Goal: Information Seeking & Learning: Learn about a topic

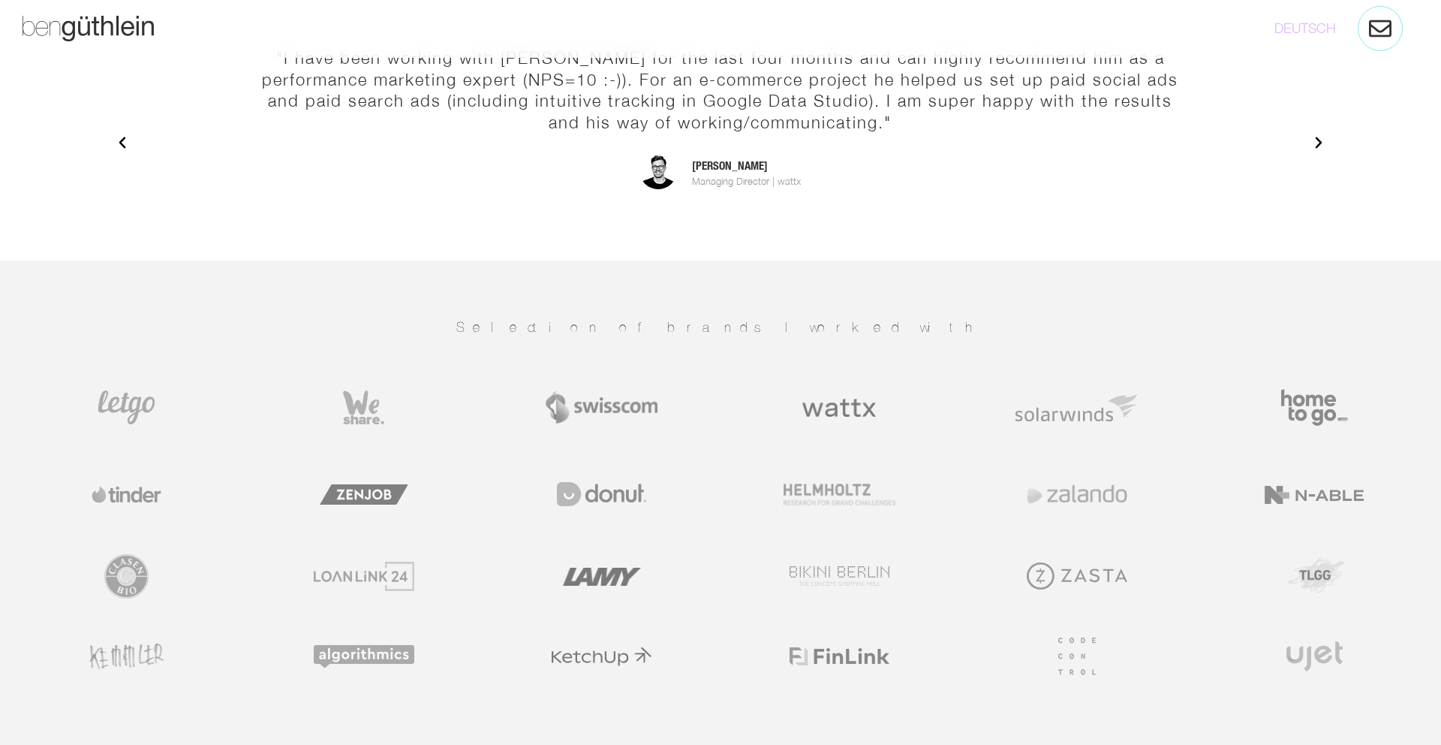
scroll to position [2440, 0]
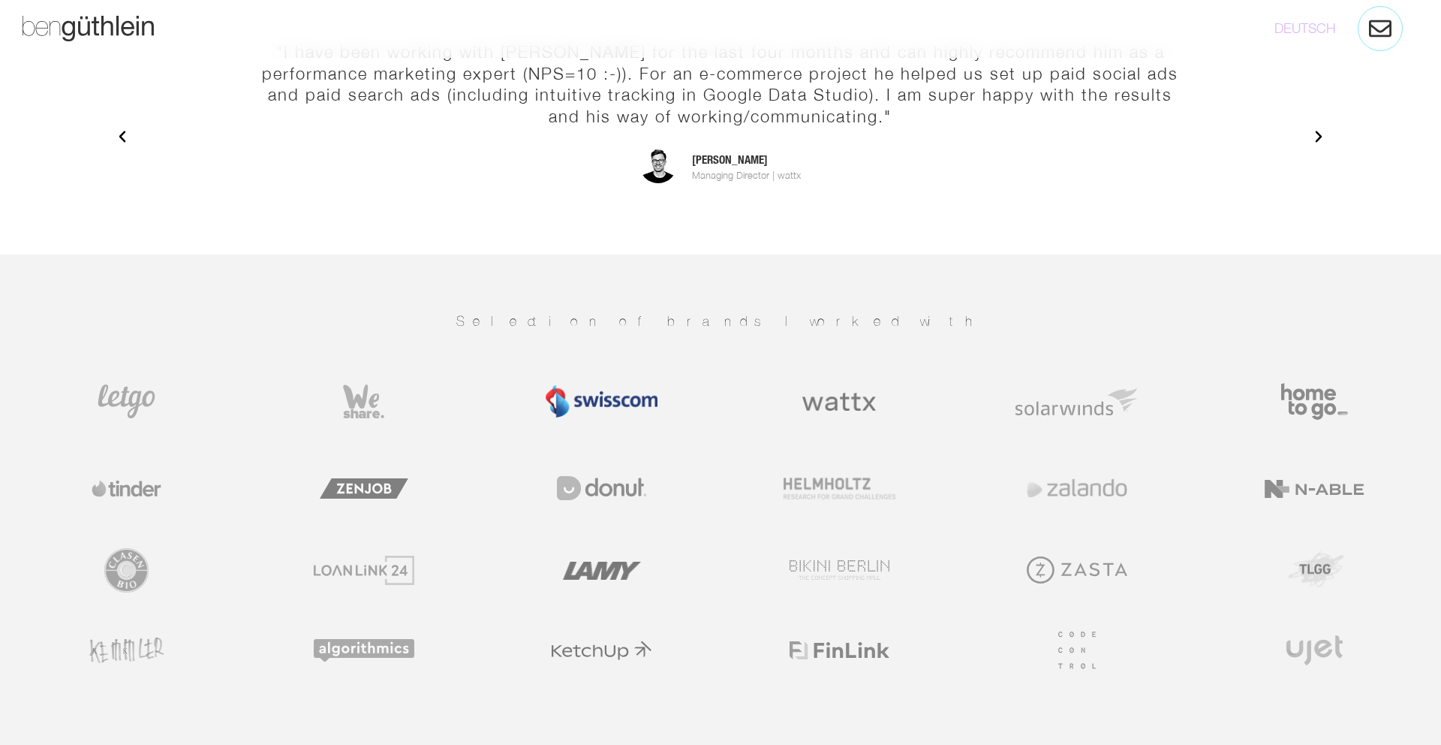
click at [615, 392] on img at bounding box center [601, 401] width 111 height 32
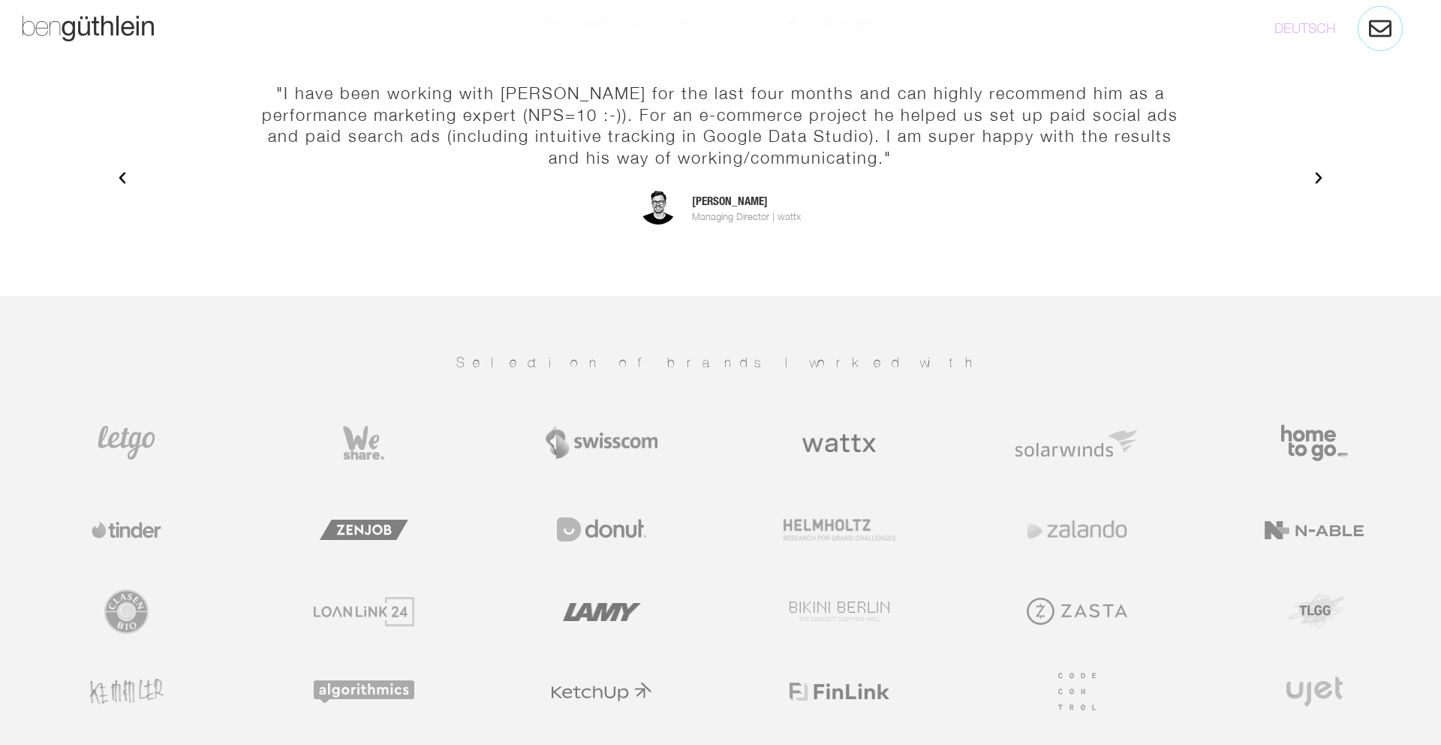
click at [1322, 149] on div ""[PERSON_NAME]'s one of the best. Highly reliable, top quality ad optimization.…" at bounding box center [720, 178] width 1227 height 221
click at [1318, 173] on icon "Next slide" at bounding box center [1319, 178] width 7 height 11
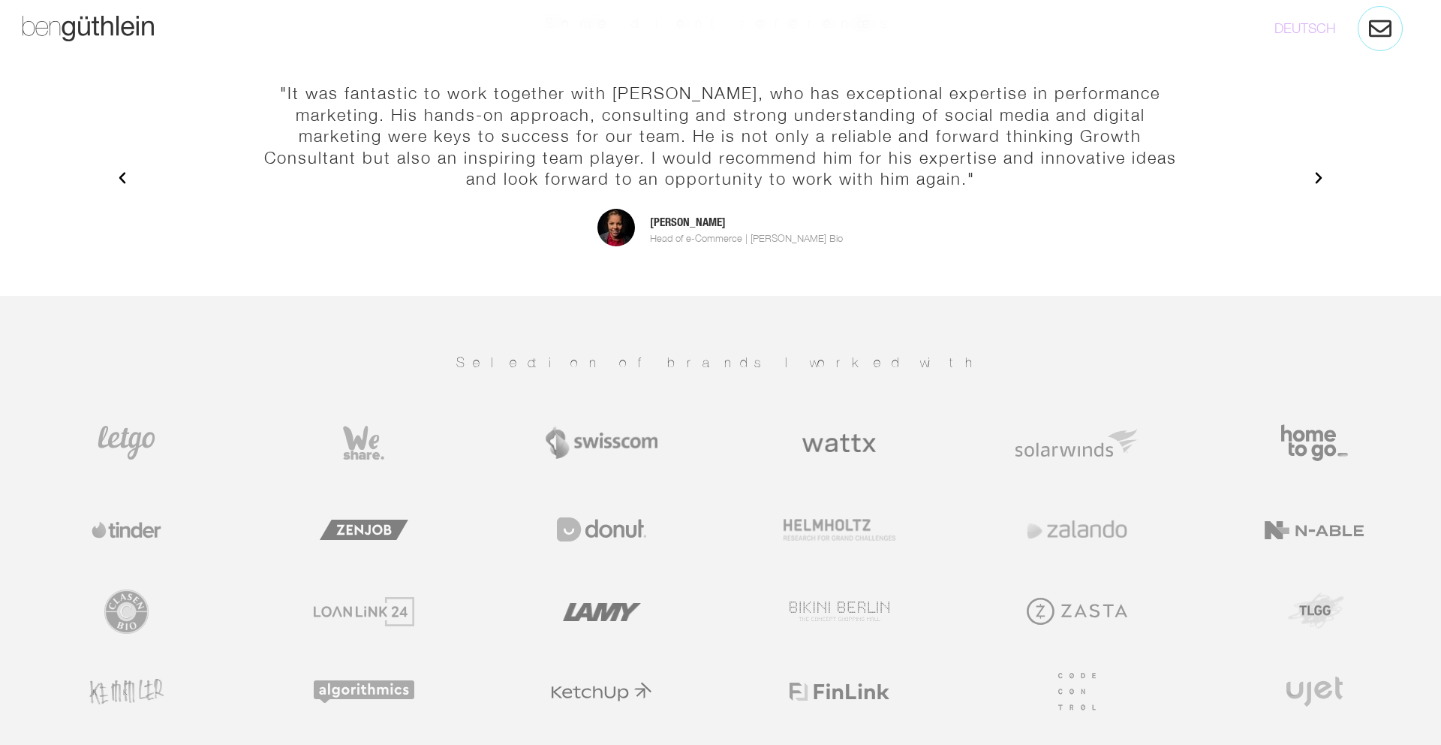
click at [1318, 173] on icon "Next slide" at bounding box center [1319, 178] width 7 height 11
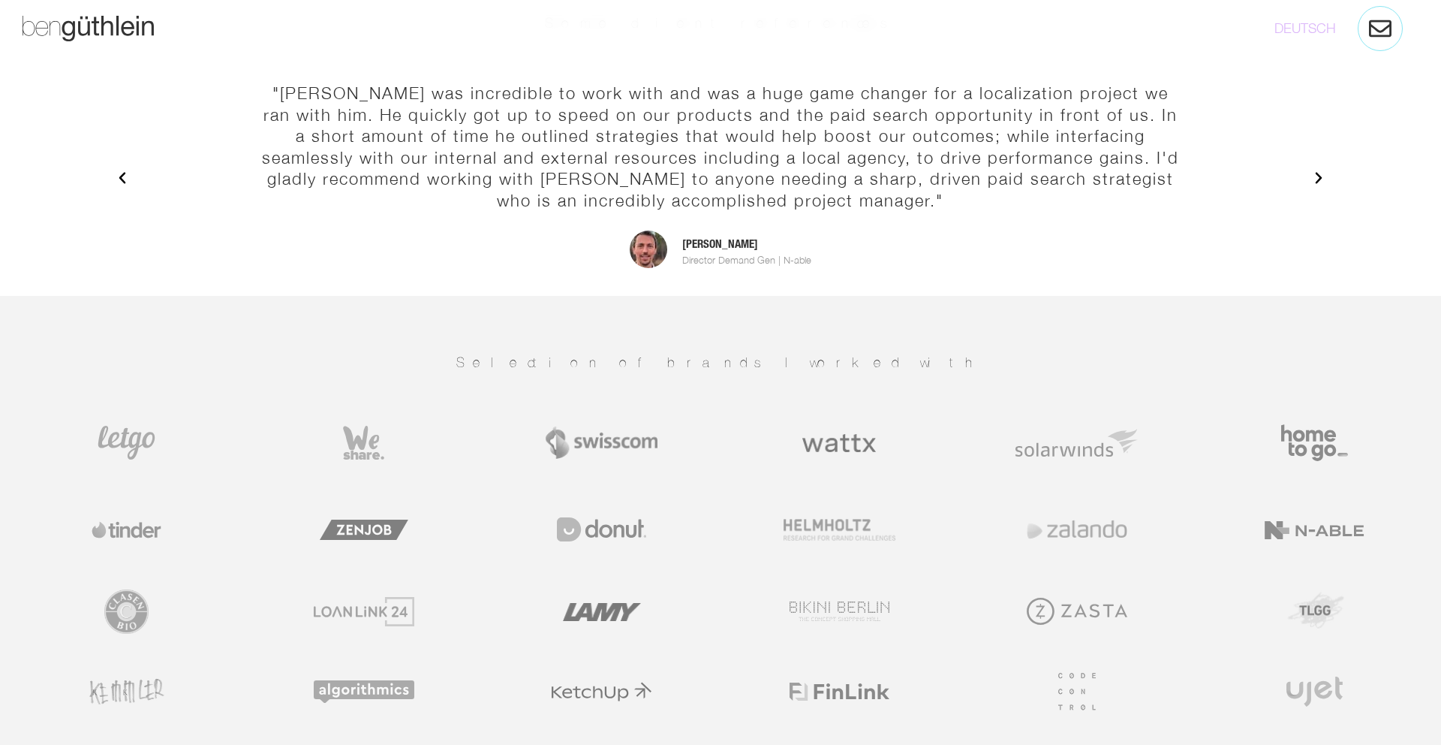
click at [1318, 173] on icon "Next slide" at bounding box center [1319, 178] width 7 height 11
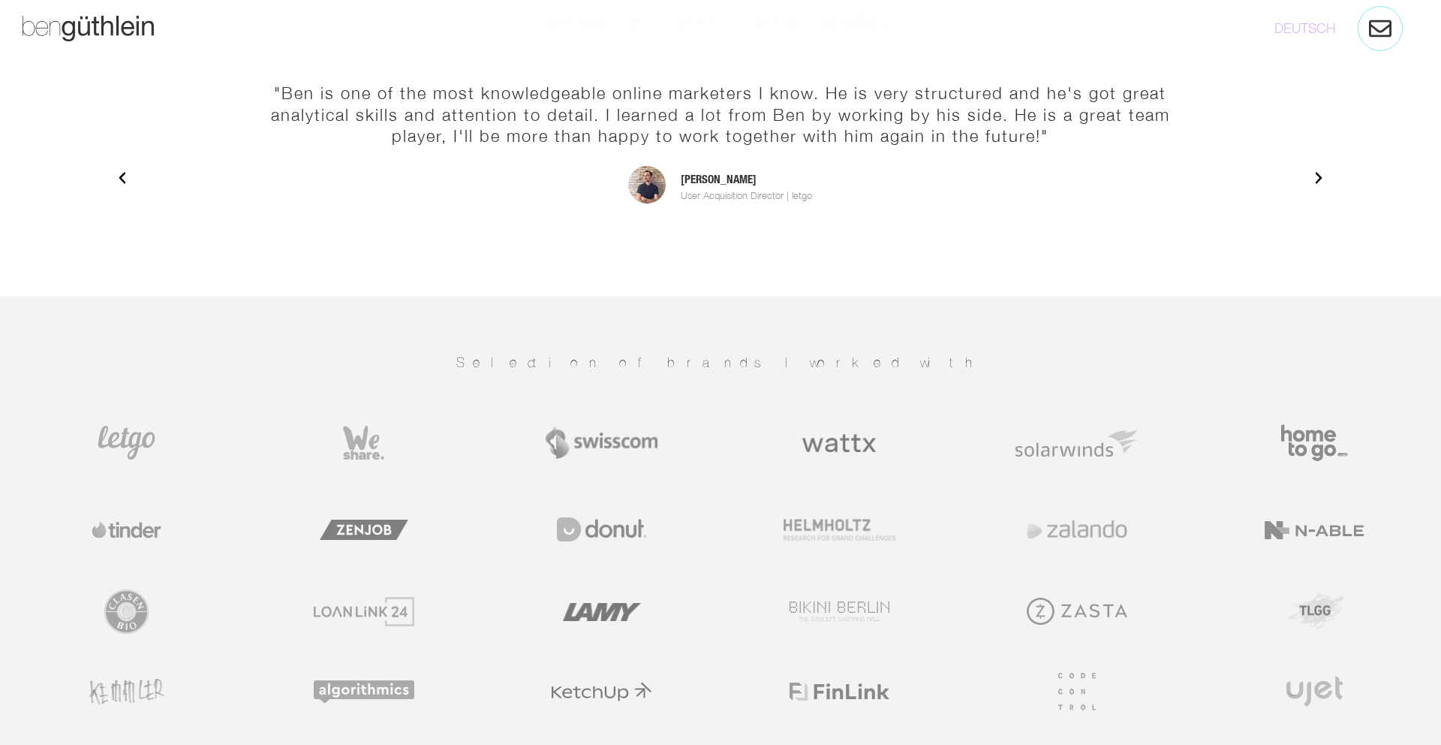
click at [1318, 173] on icon "Next slide" at bounding box center [1319, 178] width 7 height 11
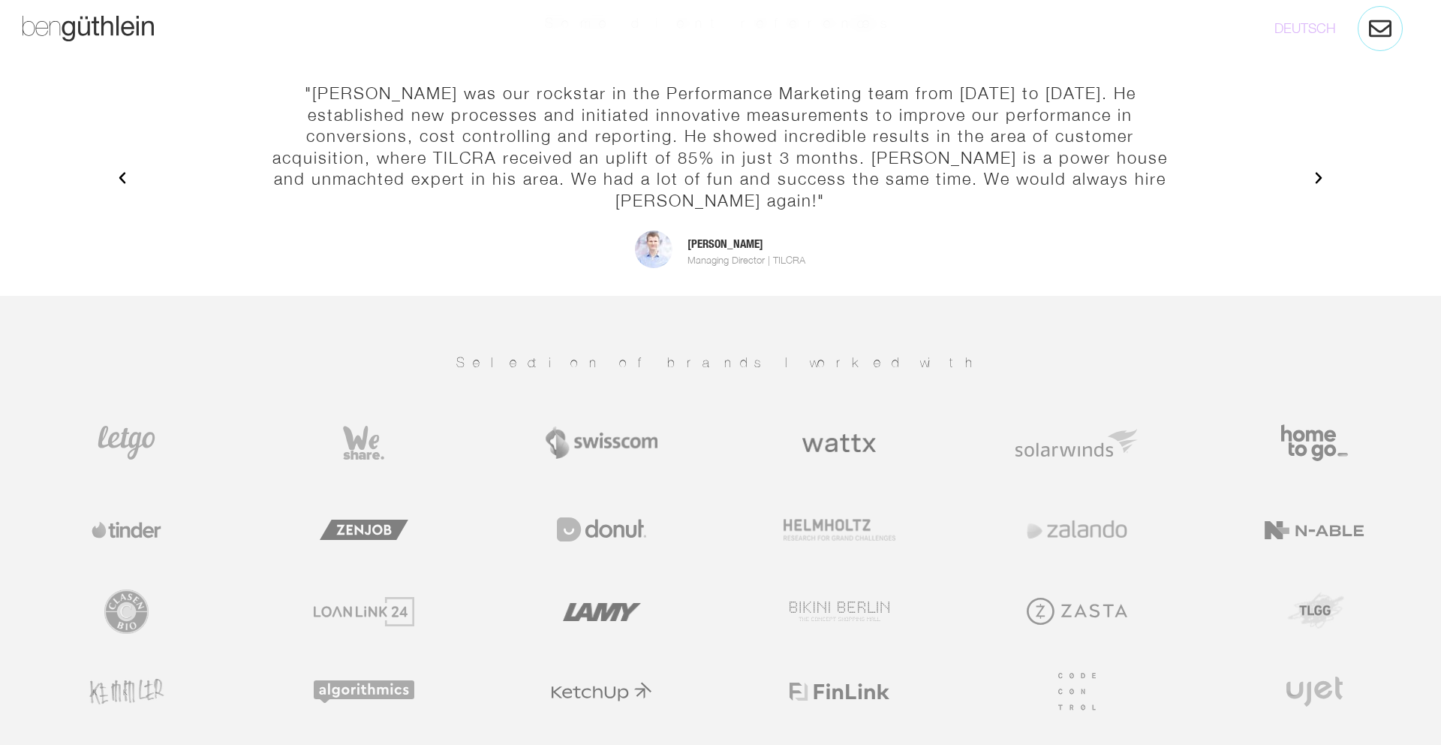
click at [1318, 173] on icon "Next slide" at bounding box center [1319, 178] width 7 height 11
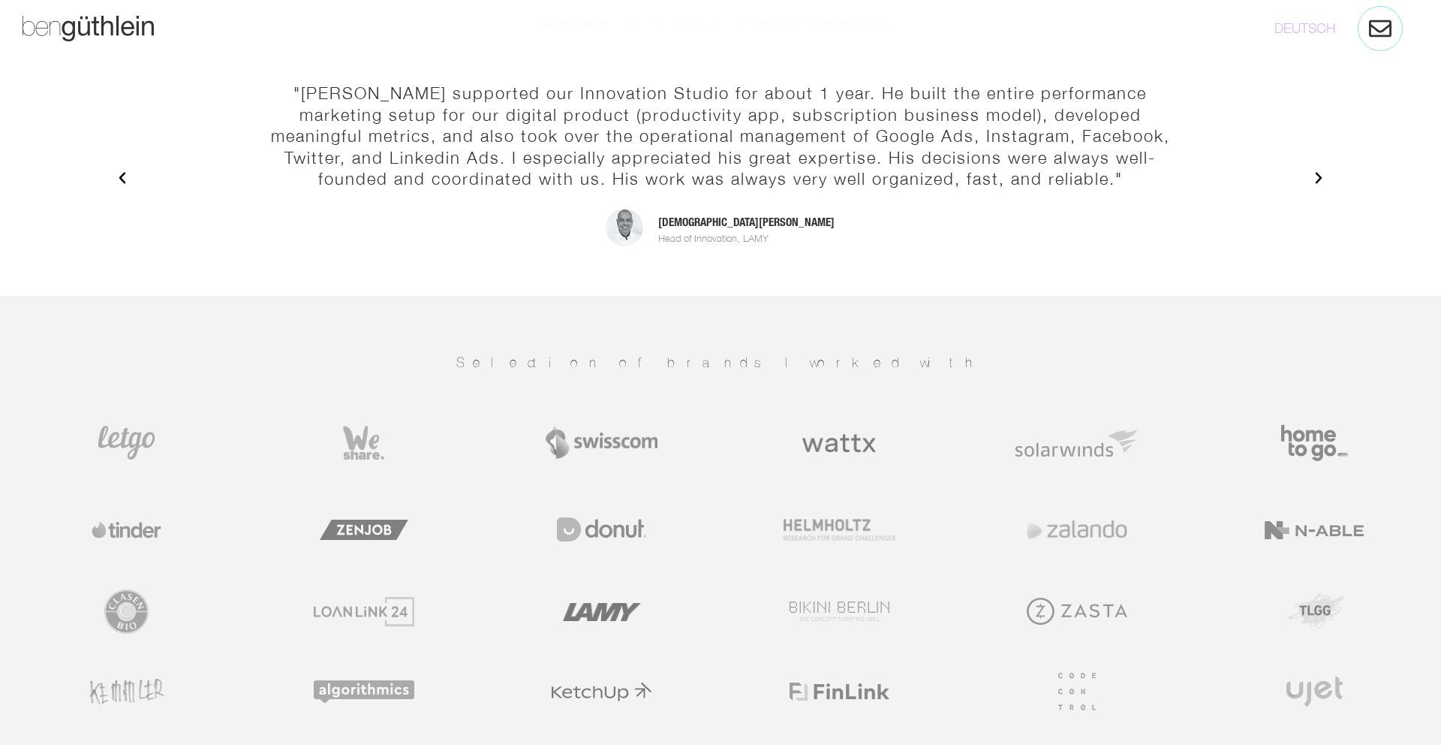
click at [1318, 173] on icon "Next slide" at bounding box center [1319, 178] width 7 height 11
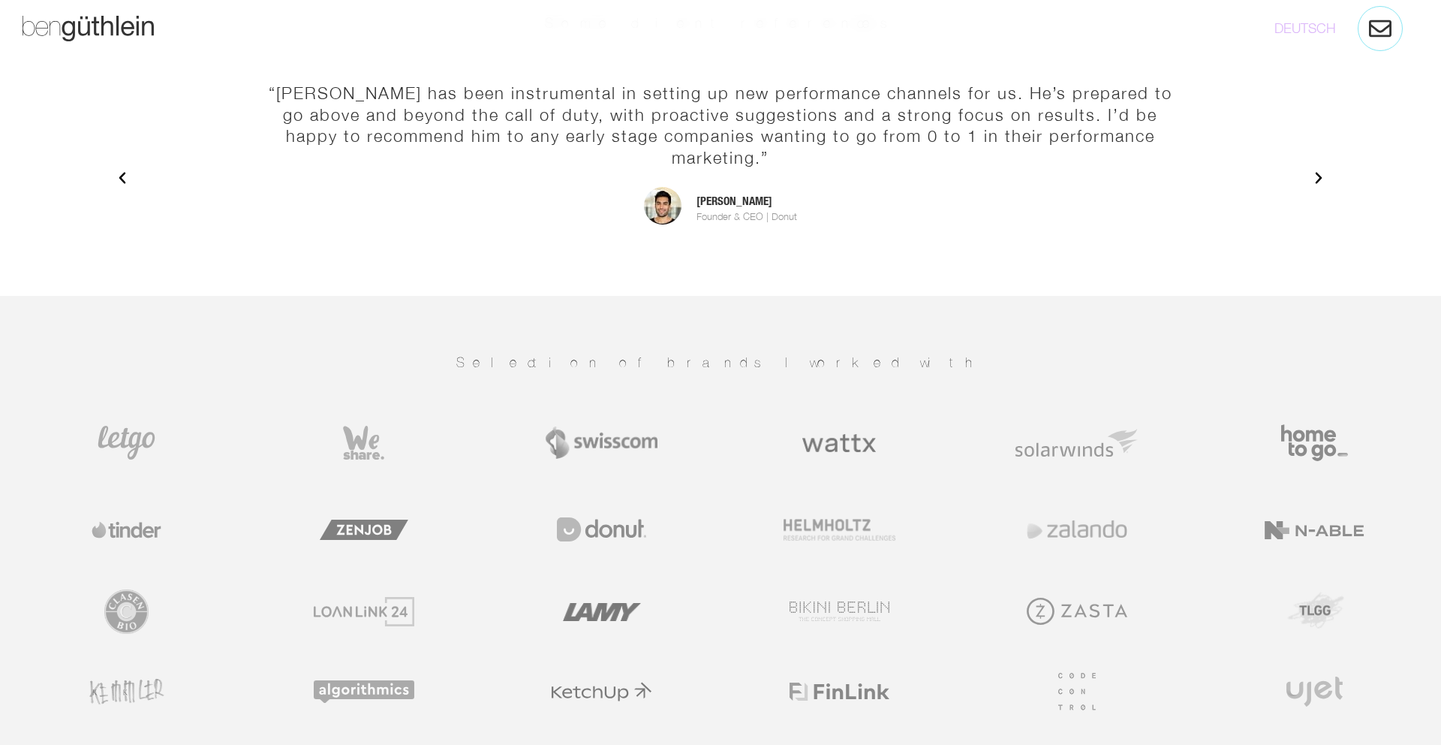
click at [1318, 173] on icon "Next slide" at bounding box center [1319, 178] width 7 height 11
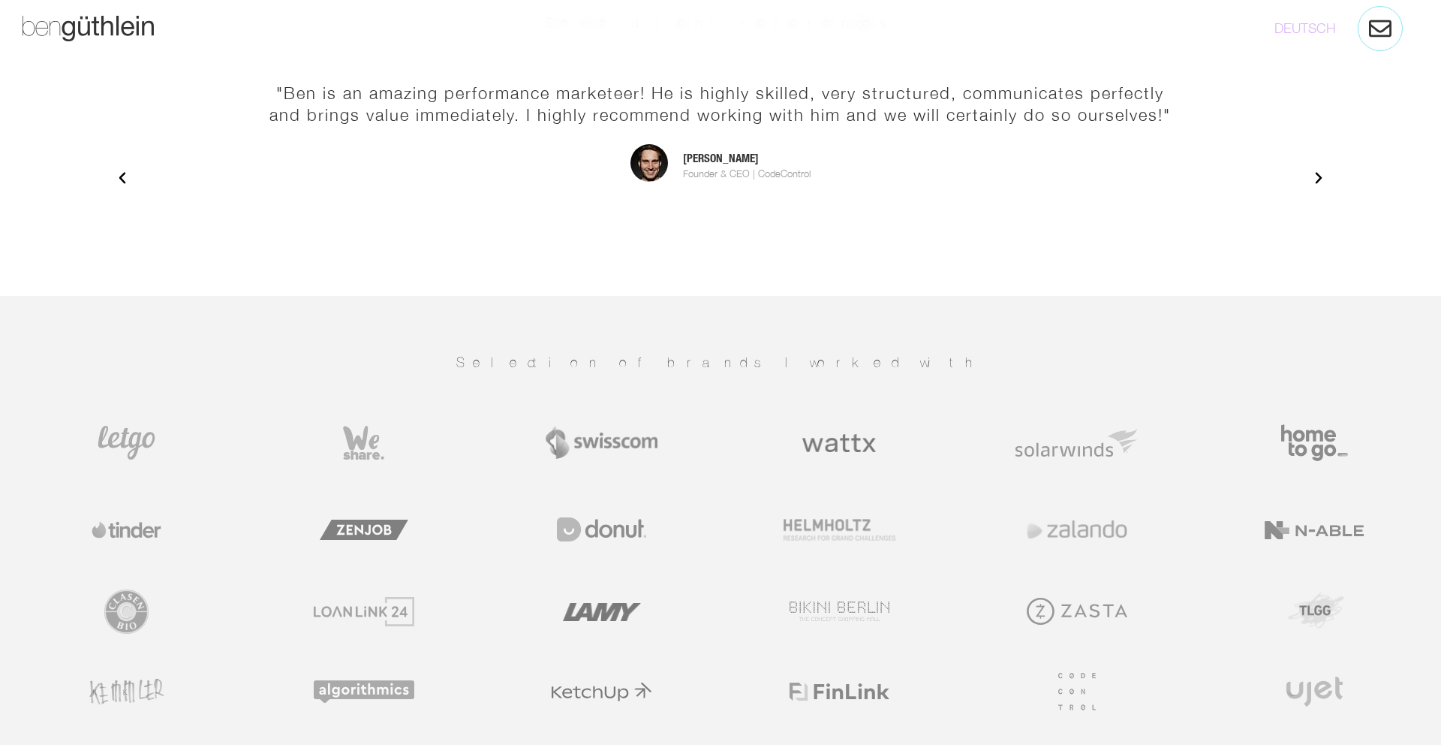
click at [1318, 173] on icon "Next slide" at bounding box center [1319, 178] width 7 height 11
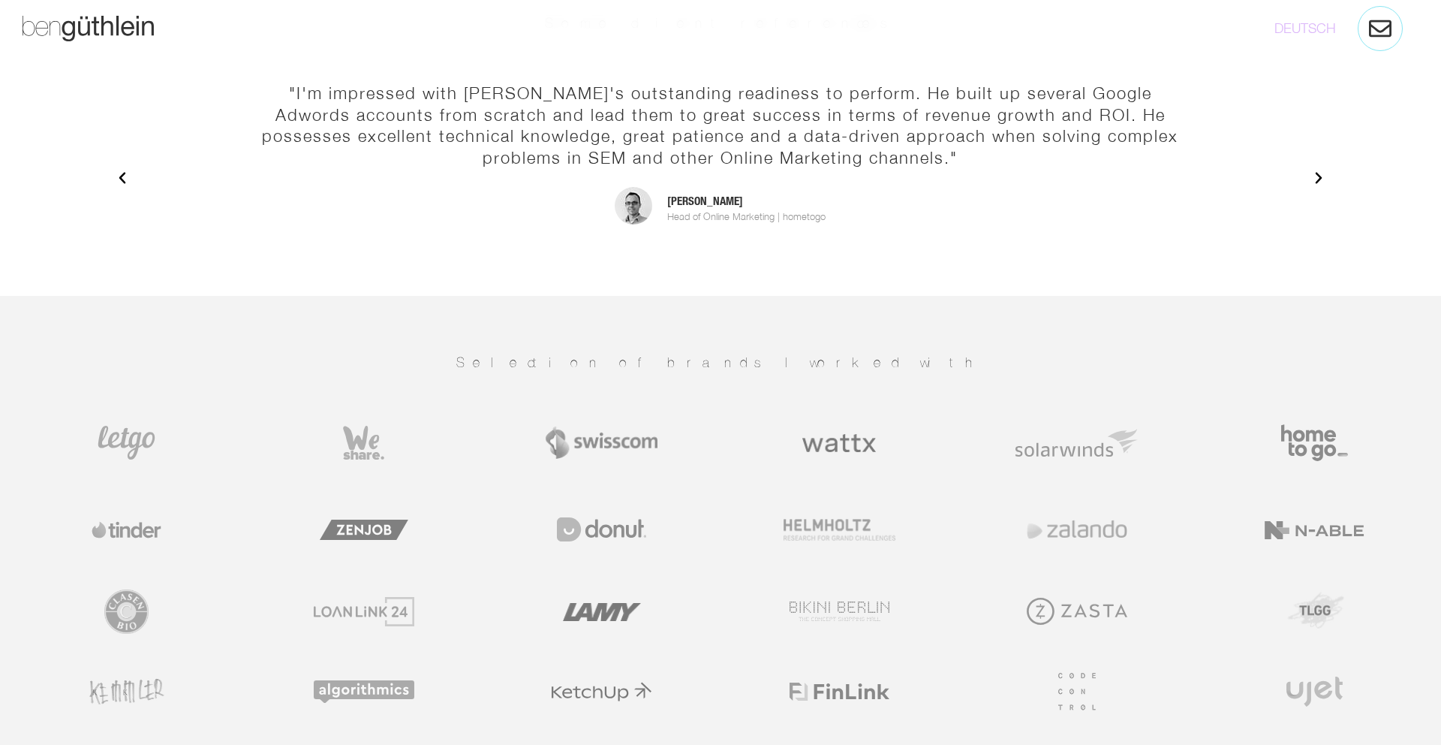
click at [1318, 173] on icon "Next slide" at bounding box center [1319, 178] width 7 height 11
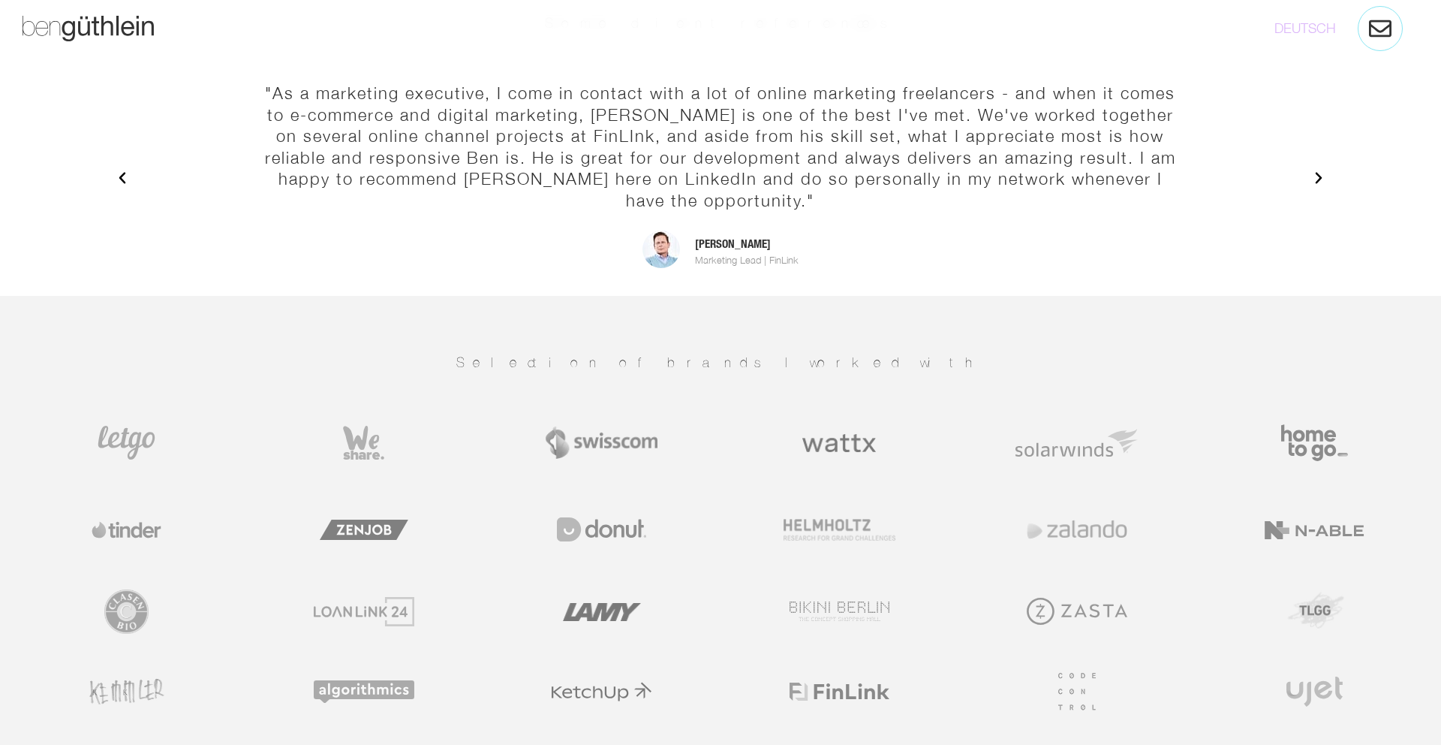
click at [117, 170] on icon "Previous slide" at bounding box center [122, 177] width 15 height 15
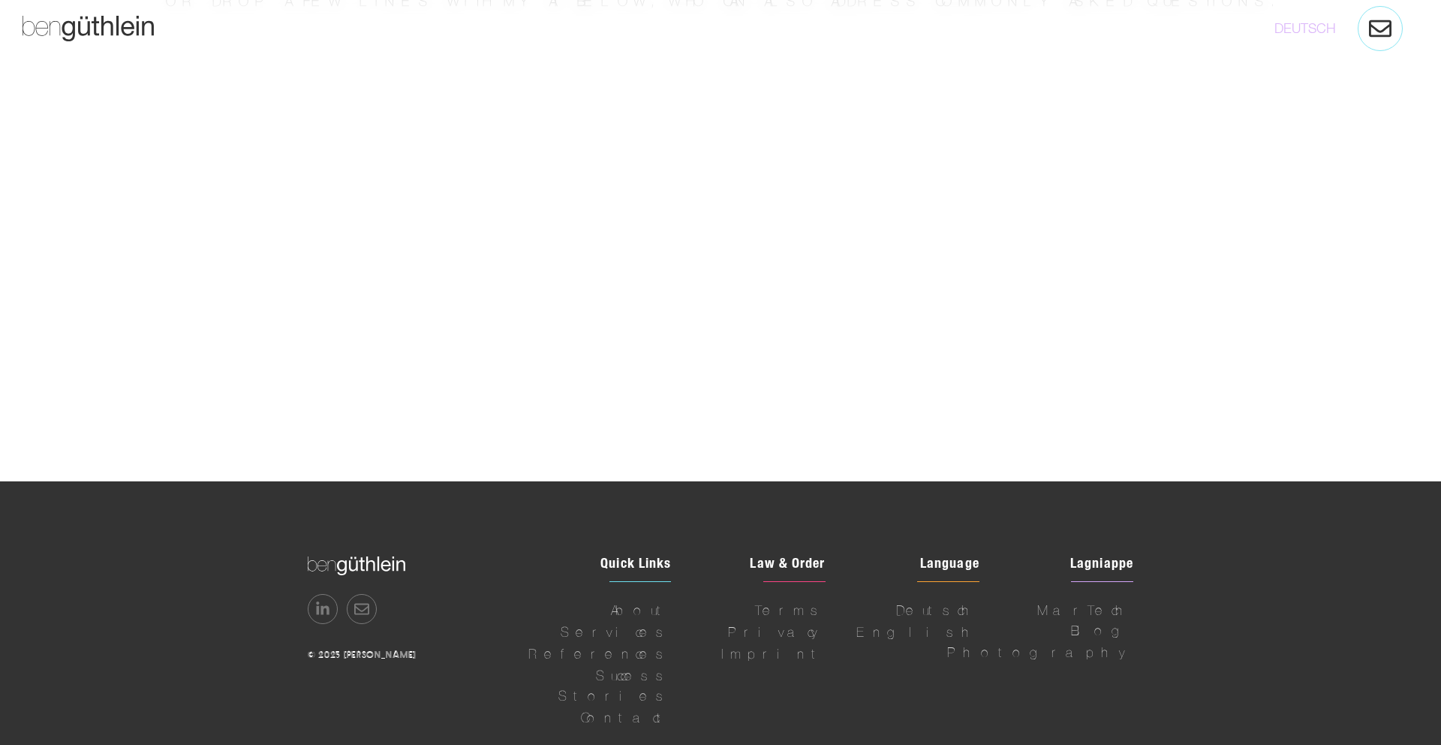
scroll to position [4191, 0]
